Goal: Task Accomplishment & Management: Use online tool/utility

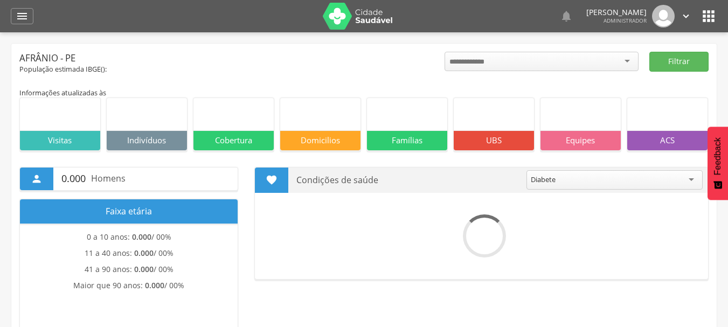
click at [25, 17] on icon "" at bounding box center [22, 16] width 13 height 13
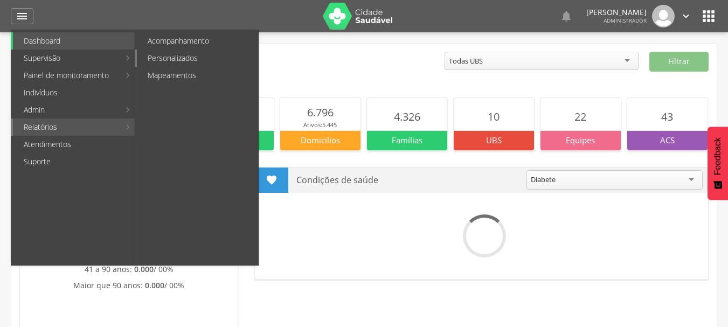
click at [193, 57] on link "Personalizados" at bounding box center [197, 58] width 121 height 17
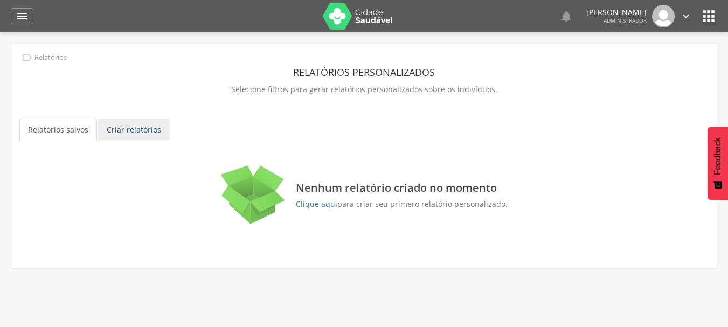
click at [135, 132] on link "Criar relatórios" at bounding box center [134, 130] width 72 height 23
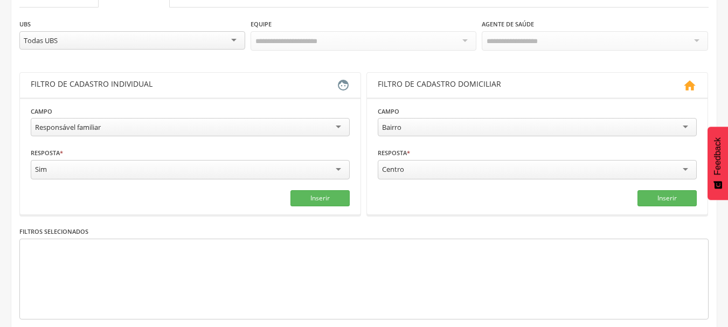
scroll to position [108, 0]
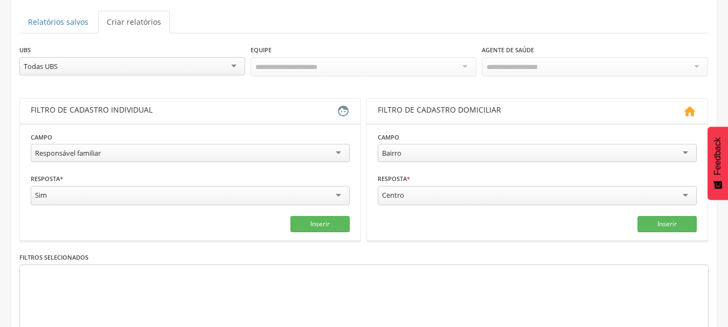
click at [233, 64] on div "Todas UBS" at bounding box center [132, 66] width 226 height 18
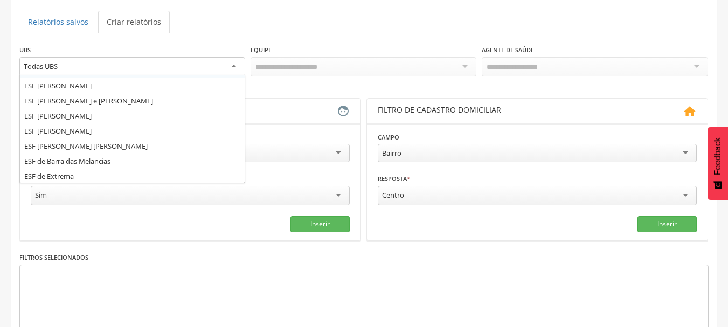
scroll to position [58, 0]
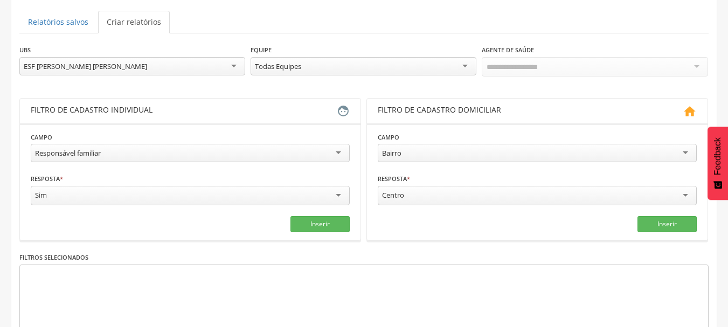
click at [434, 65] on div "Todas Equipes" at bounding box center [364, 66] width 226 height 18
click at [582, 64] on div "Todos Usuários" at bounding box center [595, 66] width 226 height 18
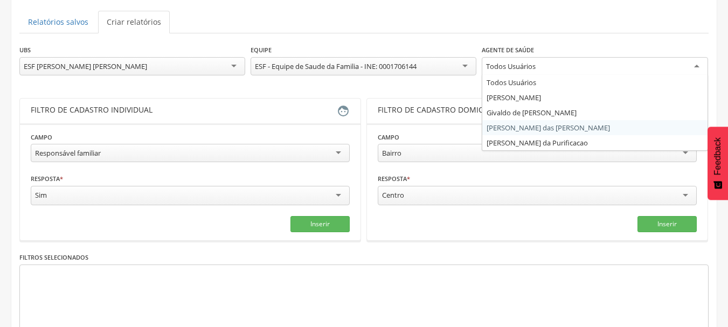
drag, startPoint x: 534, startPoint y: 132, endPoint x: 523, endPoint y: 131, distance: 10.3
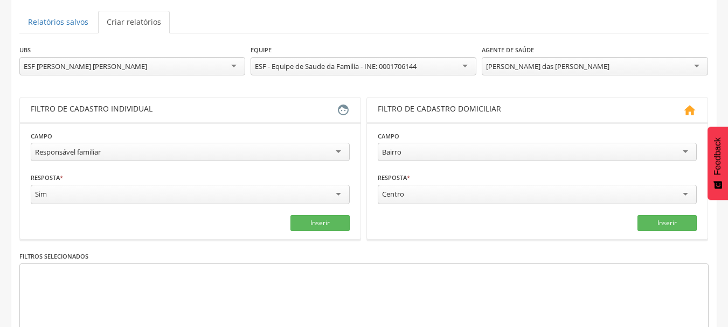
click at [245, 154] on div "Responsável familiar" at bounding box center [190, 152] width 319 height 18
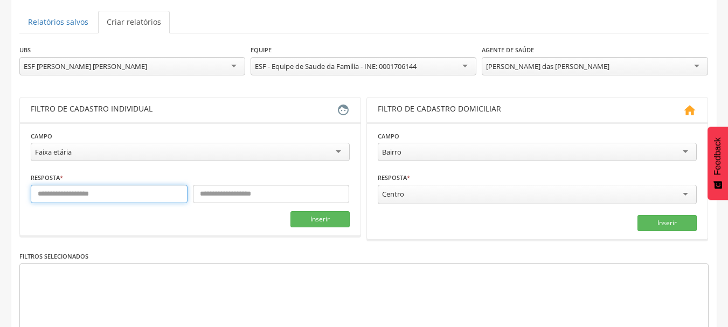
click at [128, 201] on input "text" at bounding box center [109, 194] width 157 height 18
type input "*"
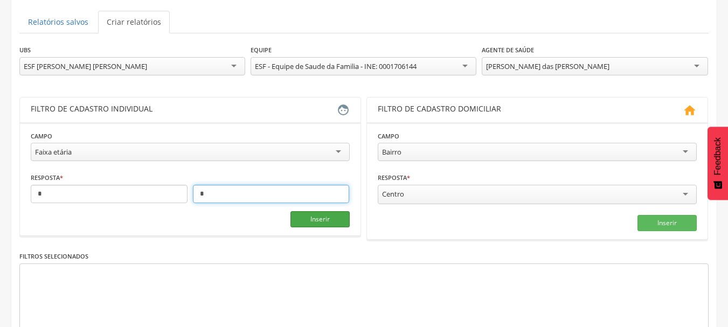
type input "*"
click at [311, 217] on button "Inserir" at bounding box center [320, 219] width 59 height 16
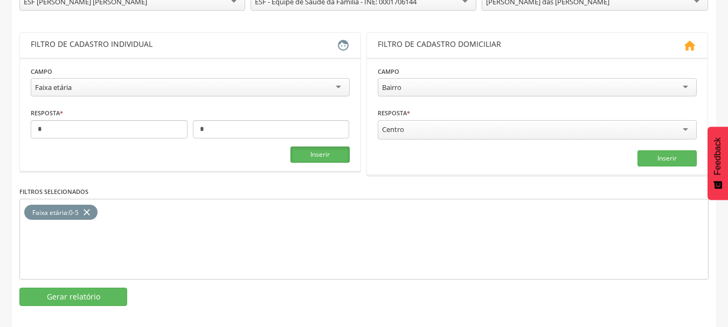
scroll to position [181, 0]
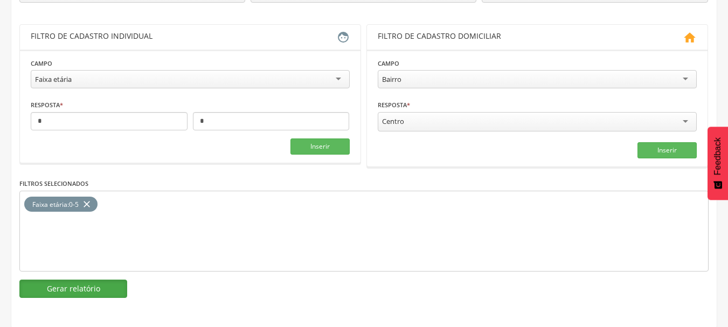
click at [93, 288] on button "Gerar relatório" at bounding box center [73, 289] width 108 height 18
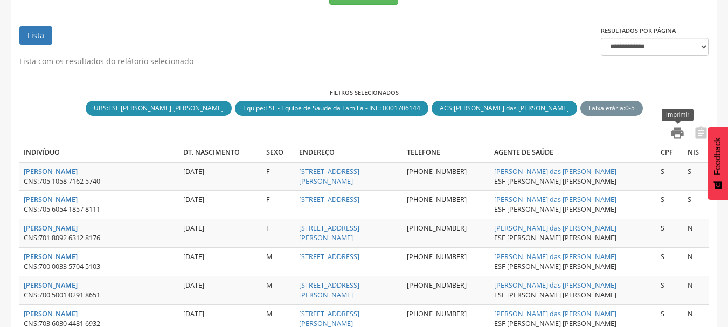
click at [679, 134] on icon "" at bounding box center [677, 133] width 15 height 15
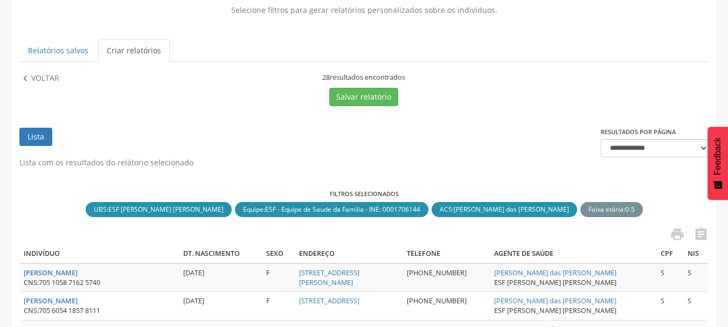
scroll to position [141, 0]
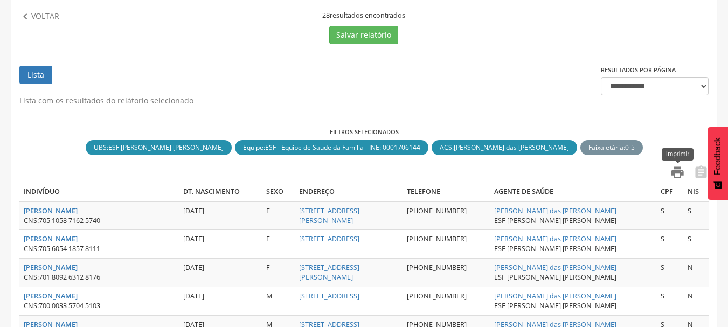
click at [679, 170] on icon "" at bounding box center [677, 172] width 15 height 15
